Goal: Task Accomplishment & Management: Manage account settings

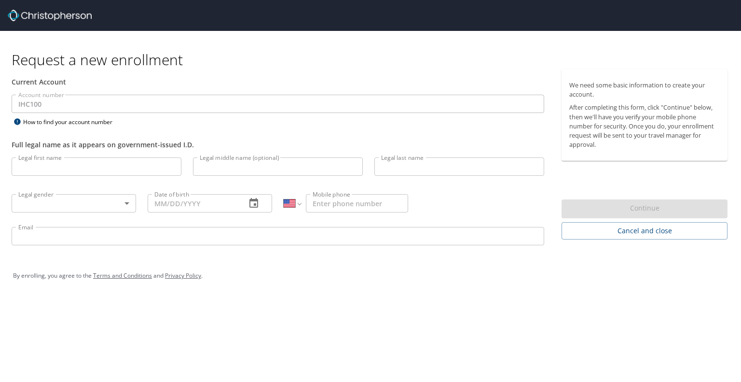
select select "US"
drag, startPoint x: 0, startPoint y: 0, endPoint x: 284, endPoint y: 171, distance: 331.3
click at [284, 171] on div "Legal first name Legal first name Legal middle name (optional) Legal middle nam…" at bounding box center [278, 203] width 545 height 102
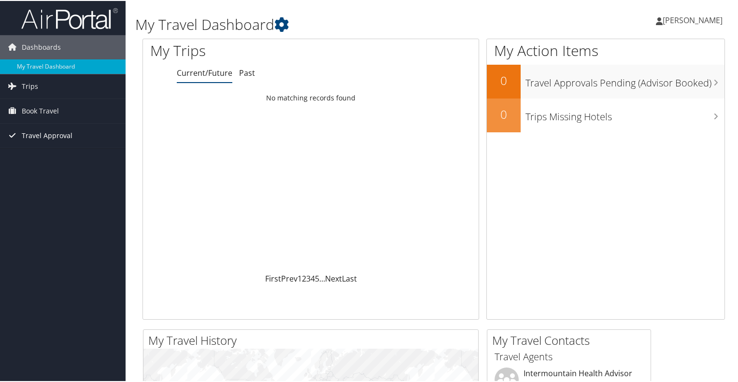
click at [42, 133] on span "Travel Approval" at bounding box center [47, 135] width 51 height 24
click at [486, 24] on h1 "My Travel Dashboard" at bounding box center [334, 24] width 398 height 20
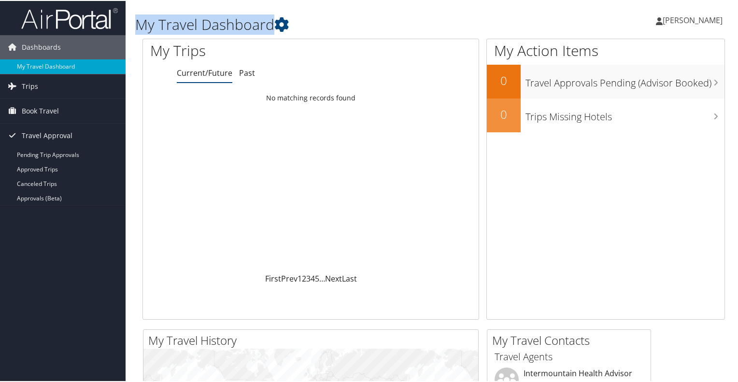
click at [486, 24] on h1 "My Travel Dashboard" at bounding box center [334, 24] width 398 height 20
click at [460, 19] on h1 "My Travel Dashboard" at bounding box center [334, 24] width 398 height 20
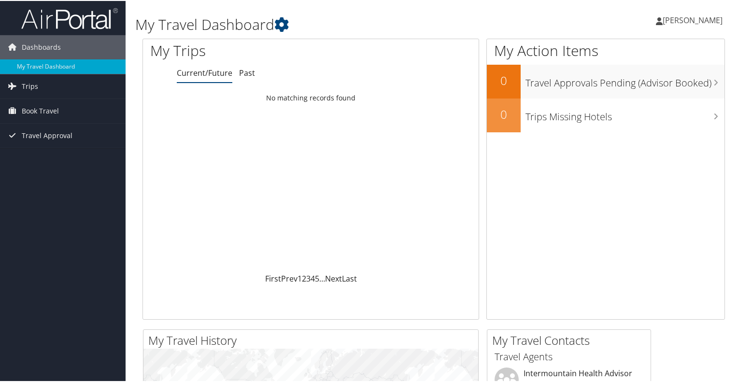
click at [444, 17] on h1 "My Travel Dashboard" at bounding box center [334, 24] width 398 height 20
click at [46, 87] on link "Trips" at bounding box center [63, 85] width 126 height 24
click at [287, 22] on icon at bounding box center [281, 23] width 14 height 14
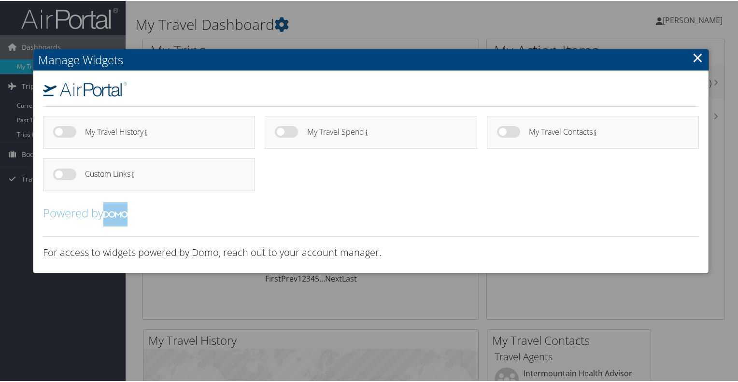
click at [692, 56] on link "×" at bounding box center [697, 56] width 11 height 19
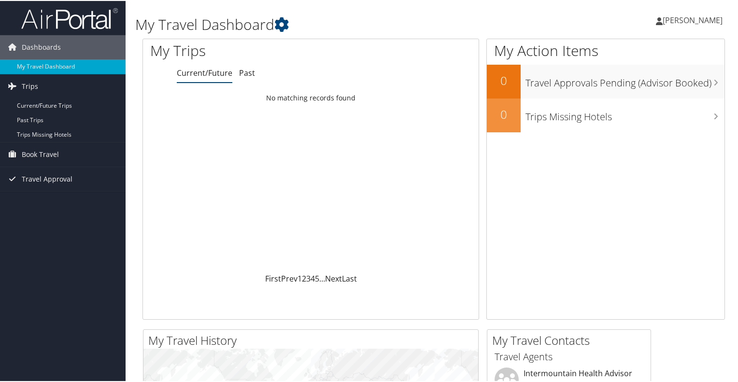
click at [704, 11] on link "Parker Hymas" at bounding box center [694, 19] width 76 height 29
click at [644, 82] on link "View Travel Profile" at bounding box center [667, 86] width 108 height 16
click at [46, 181] on span "Travel Approval" at bounding box center [47, 178] width 51 height 24
click at [54, 158] on span "Book Travel" at bounding box center [40, 153] width 37 height 24
